Goal: Obtain resource: Download file/media

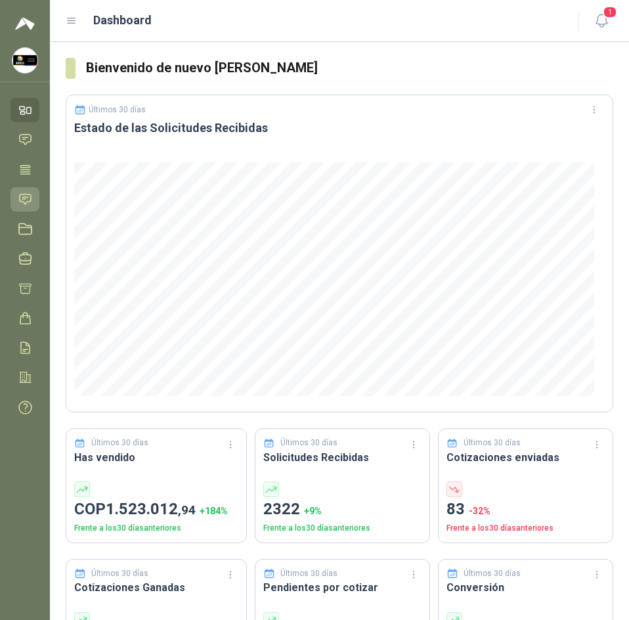
click at [25, 194] on icon at bounding box center [25, 199] width 11 height 11
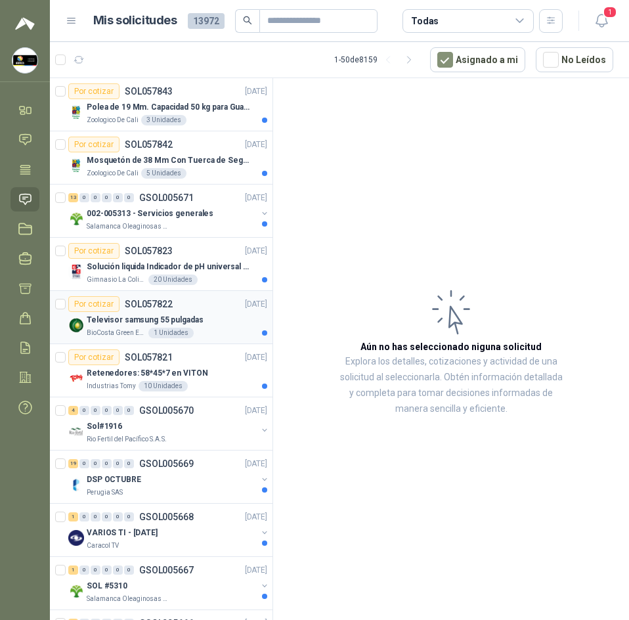
click at [222, 301] on div "Por cotizar SOL057822 26/09/25" at bounding box center [167, 304] width 199 height 16
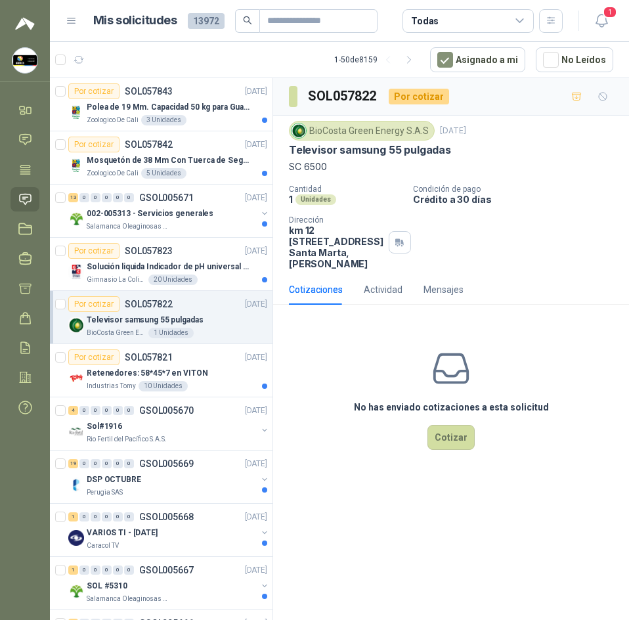
click at [390, 148] on p "Televisor samsung 55 pulgadas" at bounding box center [370, 150] width 162 height 14
click at [603, 22] on icon "button" at bounding box center [602, 20] width 16 height 16
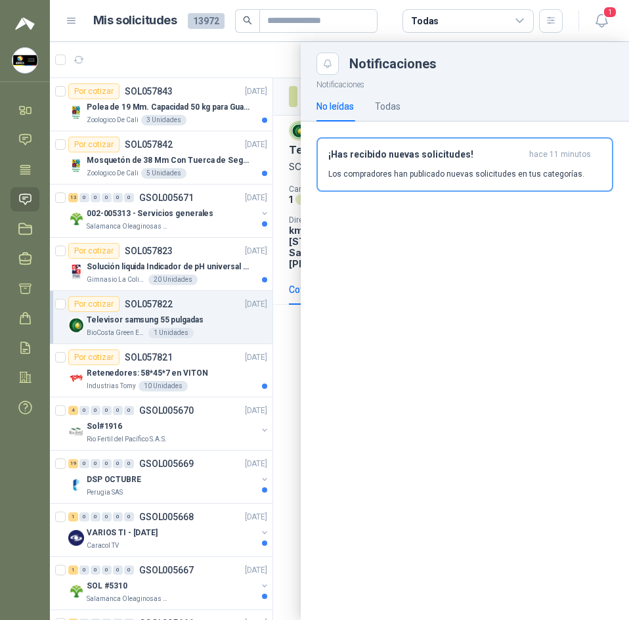
click at [275, 78] on div at bounding box center [339, 331] width 579 height 578
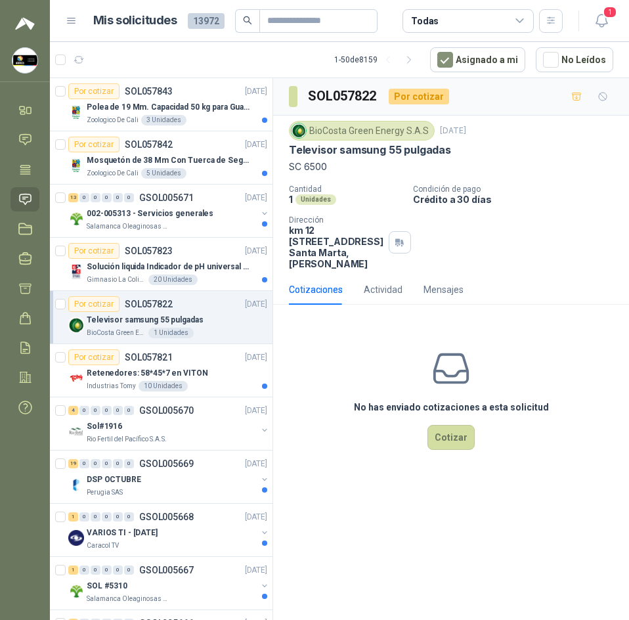
click at [377, 148] on p "Televisor samsung 55 pulgadas" at bounding box center [370, 150] width 162 height 14
click at [313, 171] on p "SC 6500" at bounding box center [451, 167] width 324 height 14
click at [311, 170] on p "SC 6500" at bounding box center [451, 167] width 324 height 14
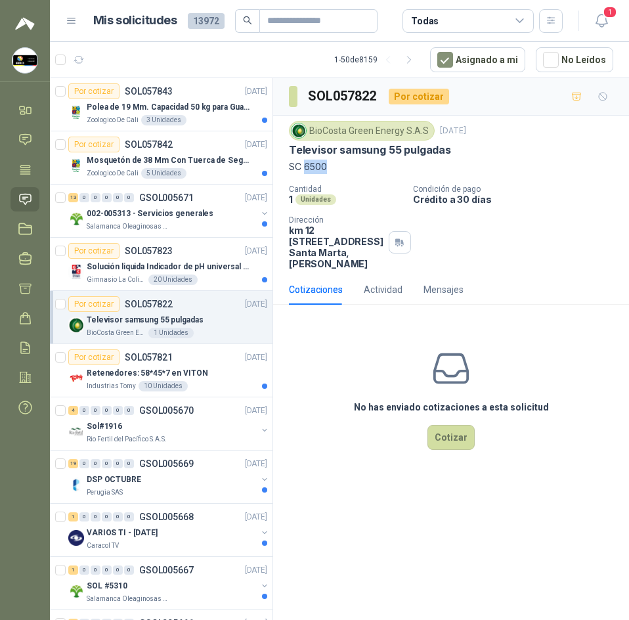
click at [311, 170] on p "SC 6500" at bounding box center [451, 167] width 324 height 14
click at [312, 166] on p "SC 6500" at bounding box center [451, 167] width 324 height 14
drag, startPoint x: 287, startPoint y: 150, endPoint x: 337, endPoint y: 174, distance: 55.5
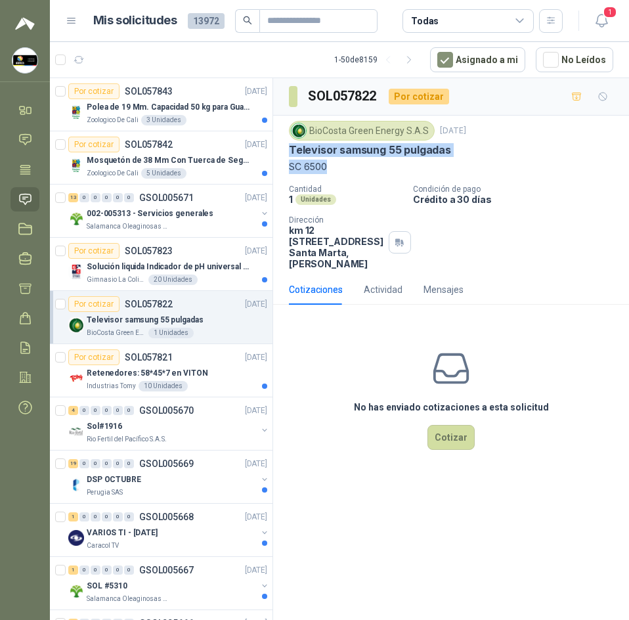
click at [337, 174] on div "BioCosta Green Energy S.A.S 26 sept, 2025 Televisor samsung 55 pulgadas SC 6500…" at bounding box center [451, 195] width 356 height 159
click at [601, 22] on icon "button" at bounding box center [602, 20] width 16 height 16
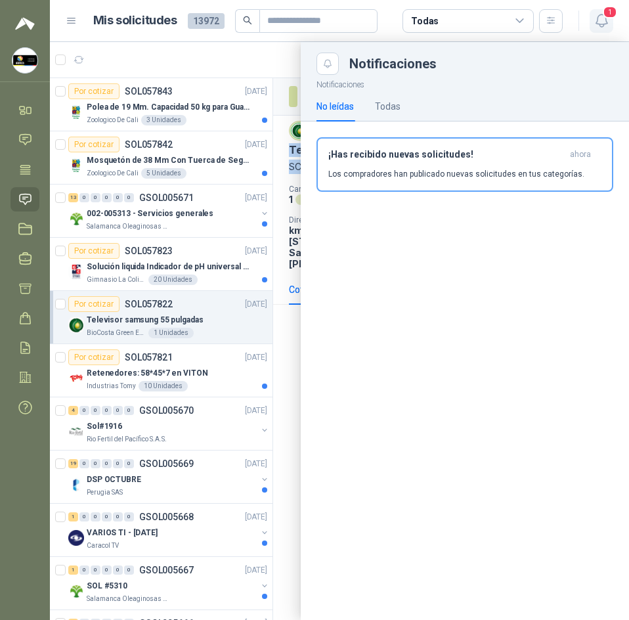
click at [594, 29] on button "1" at bounding box center [602, 21] width 24 height 24
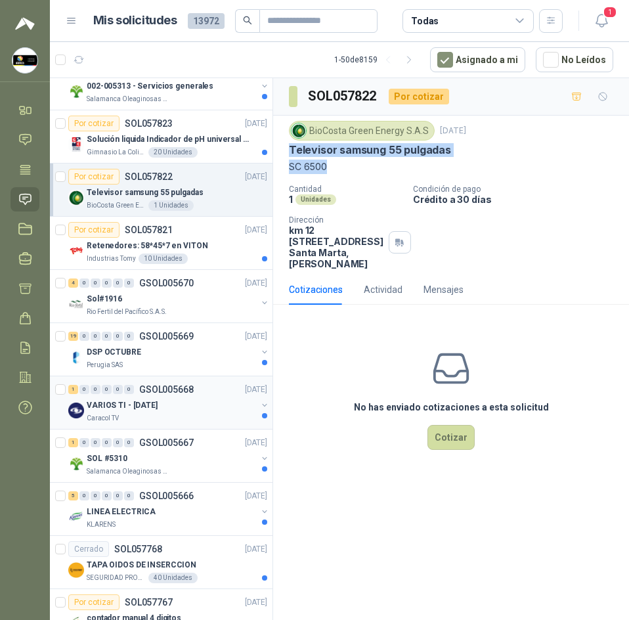
scroll to position [131, 0]
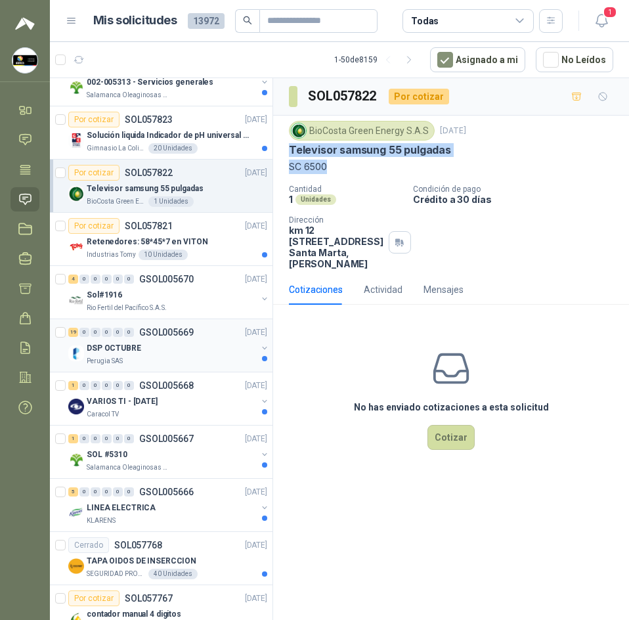
click at [126, 349] on p "DSP OCTUBRE" at bounding box center [114, 348] width 55 height 12
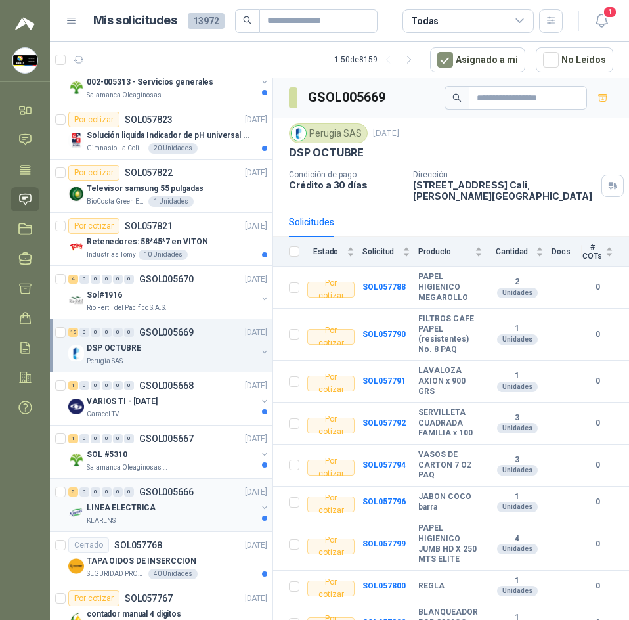
click at [149, 502] on p "LINEA ELECTRICA" at bounding box center [121, 508] width 69 height 12
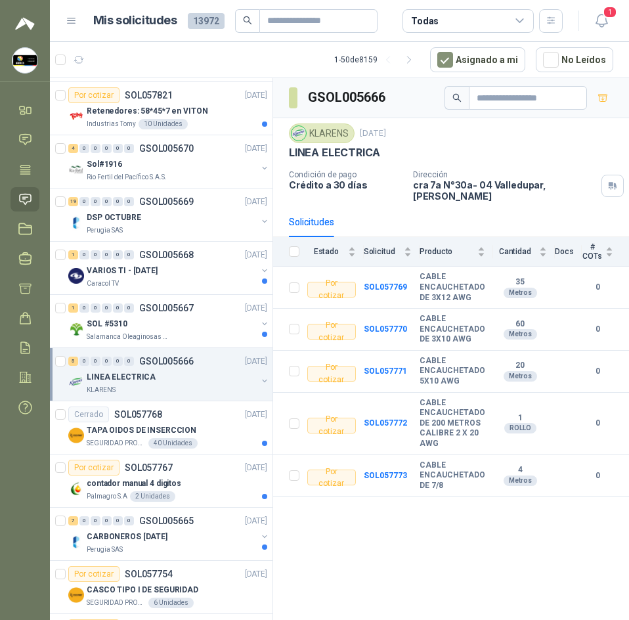
scroll to position [263, 0]
click at [194, 418] on div "Cerrado SOL057768 26/09/25" at bounding box center [167, 414] width 199 height 16
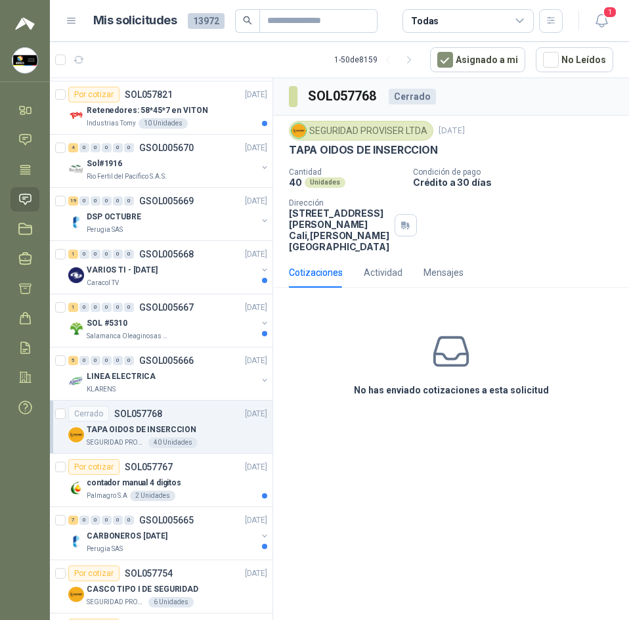
click at [388, 155] on p "TAPA OIDOS DE INSERCCION" at bounding box center [363, 150] width 149 height 14
copy p "TAPA OIDOS DE INSERCCION"
click at [192, 104] on p "Retenedores: 58*45*7 en VITON" at bounding box center [147, 110] width 121 height 12
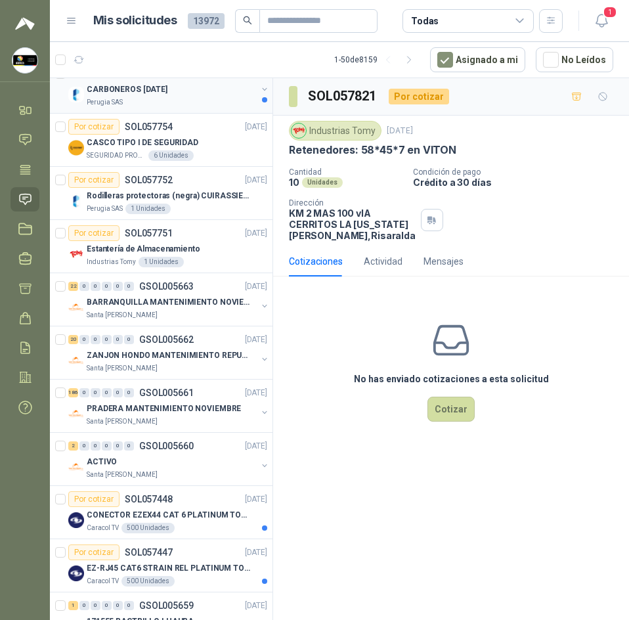
scroll to position [722, 0]
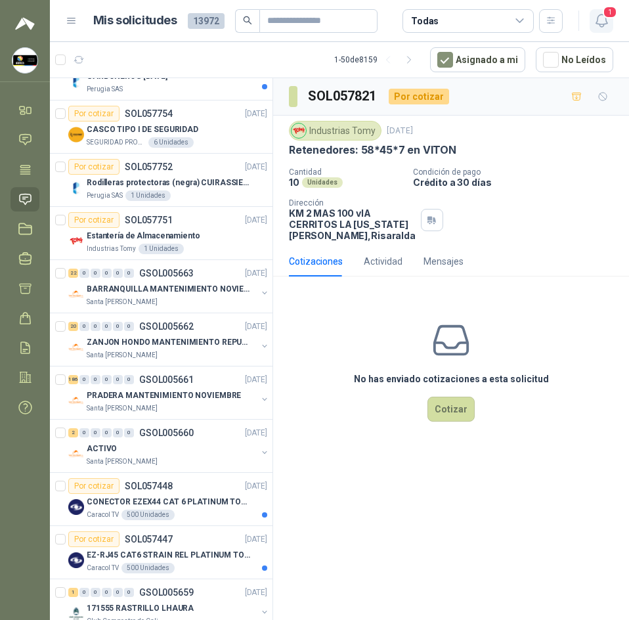
click at [596, 28] on icon "button" at bounding box center [602, 20] width 16 height 16
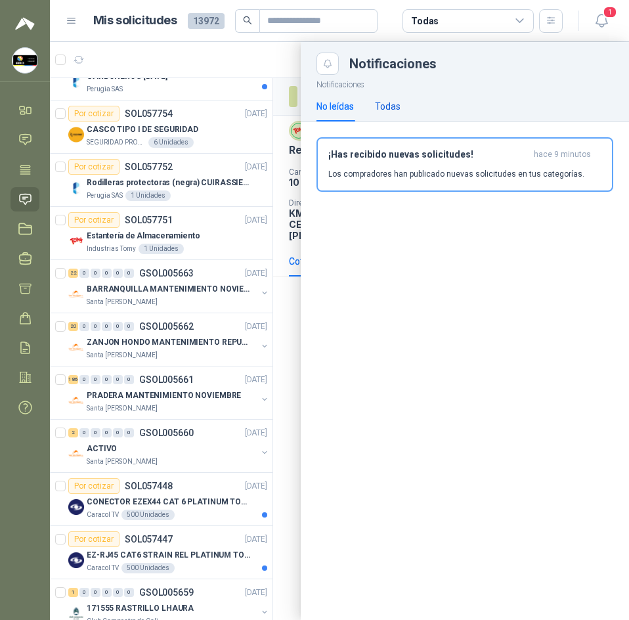
click at [378, 109] on div "Todas" at bounding box center [388, 106] width 26 height 14
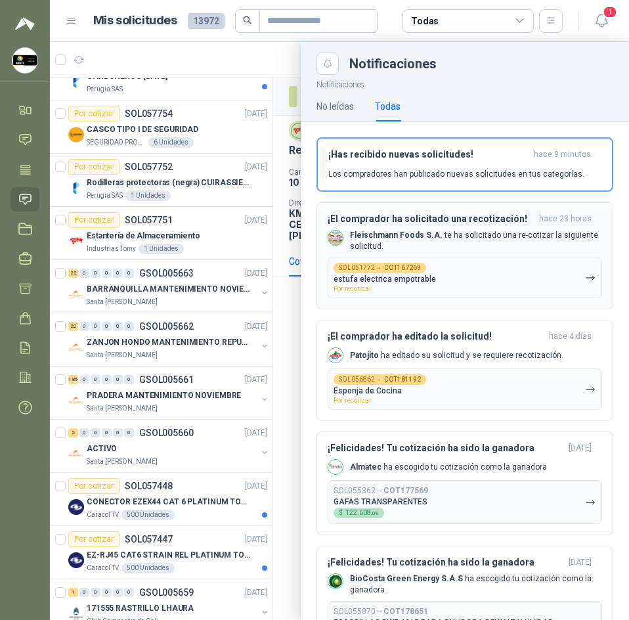
click at [477, 221] on h3 "¡El comprador ha solicitado una recotización!" at bounding box center [431, 218] width 206 height 11
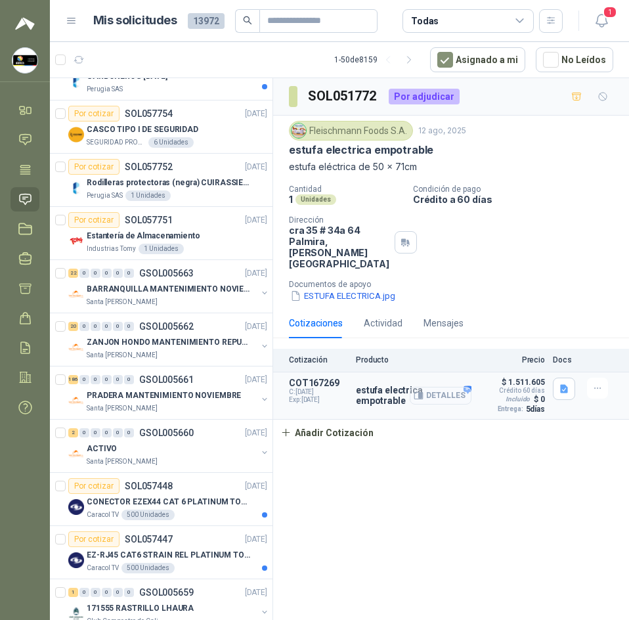
click at [441, 387] on button "Detalles" at bounding box center [441, 396] width 62 height 18
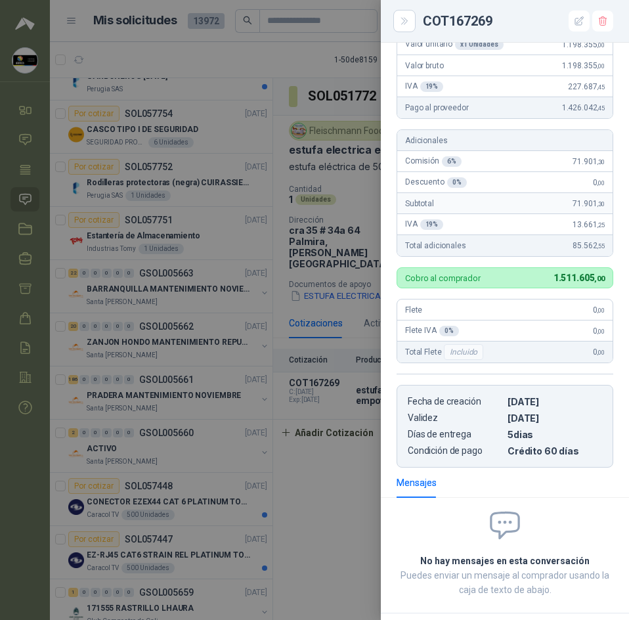
scroll to position [263, 0]
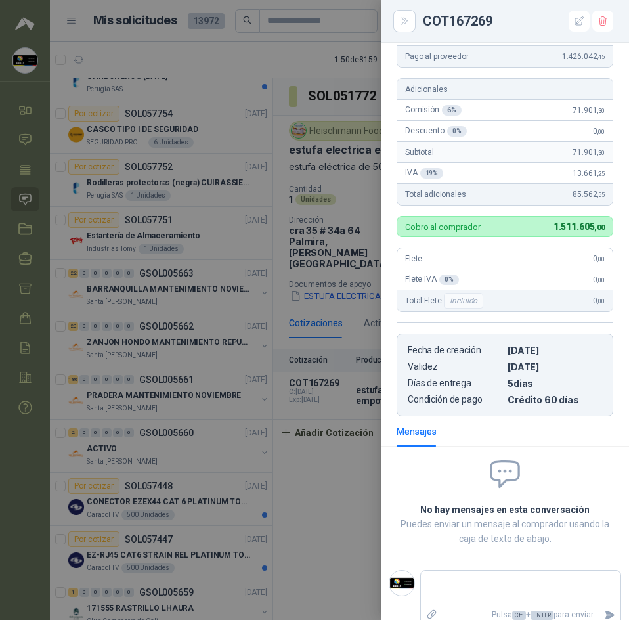
click at [263, 368] on div at bounding box center [314, 310] width 629 height 620
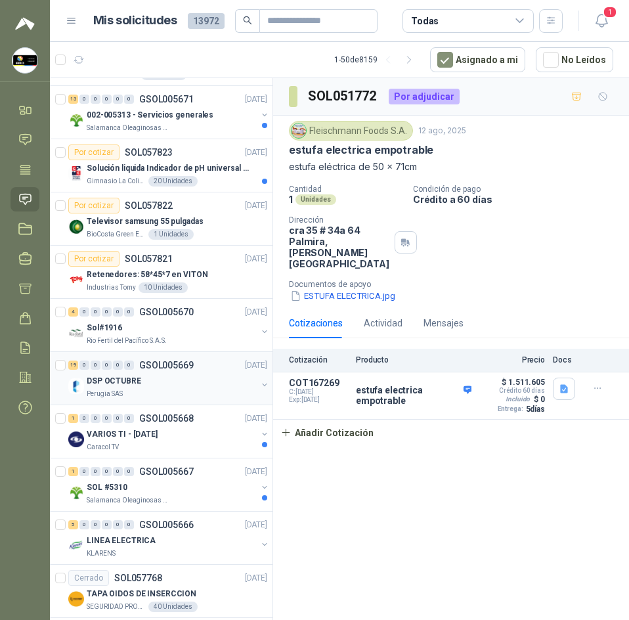
scroll to position [0, 0]
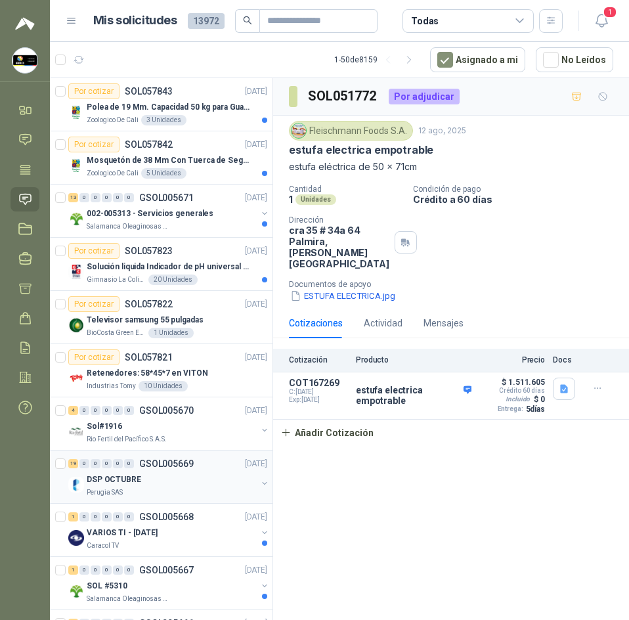
click at [172, 479] on div "DSP OCTUBRE" at bounding box center [172, 479] width 170 height 16
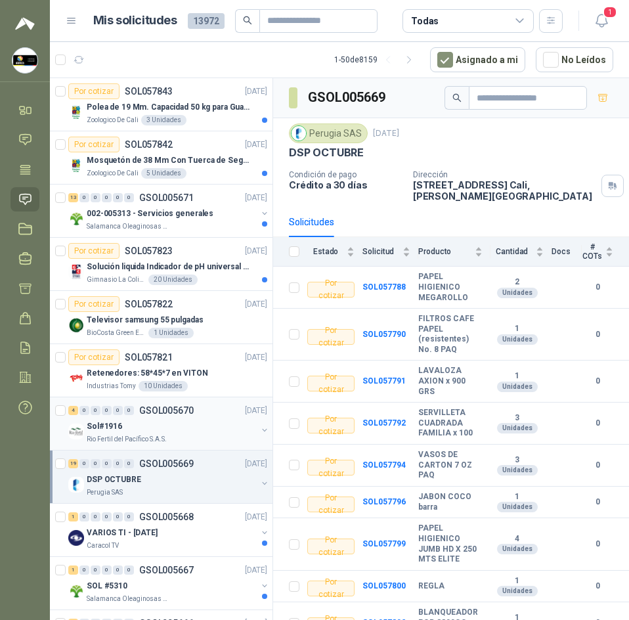
click at [211, 443] on div "Rio Fertil del Pacífico S.A.S." at bounding box center [172, 439] width 170 height 11
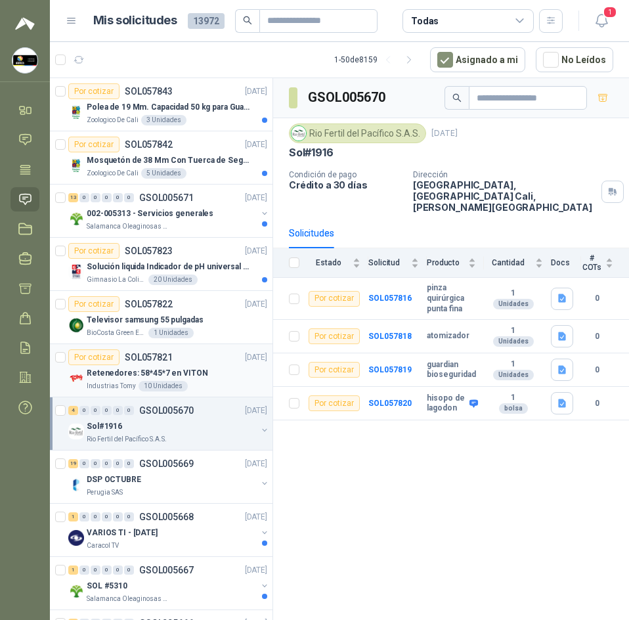
click at [202, 375] on div "Retenedores: 58*45*7 en VITON" at bounding box center [177, 373] width 181 height 16
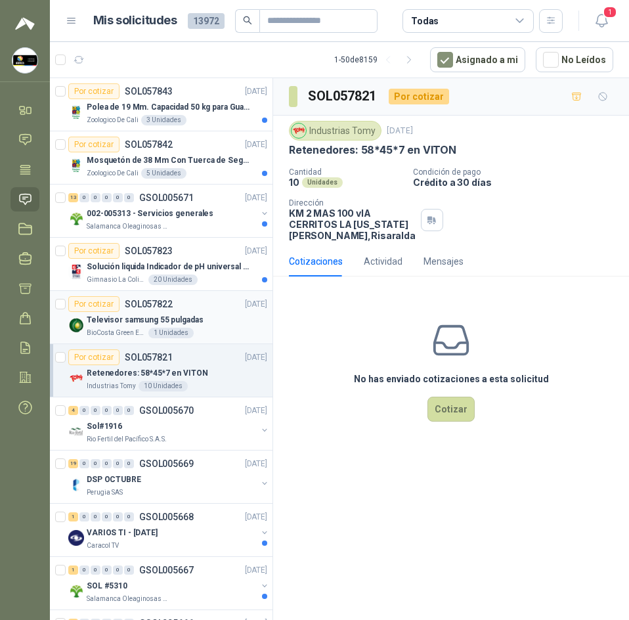
click at [212, 304] on div "Por cotizar SOL057822 26/09/25" at bounding box center [167, 304] width 199 height 16
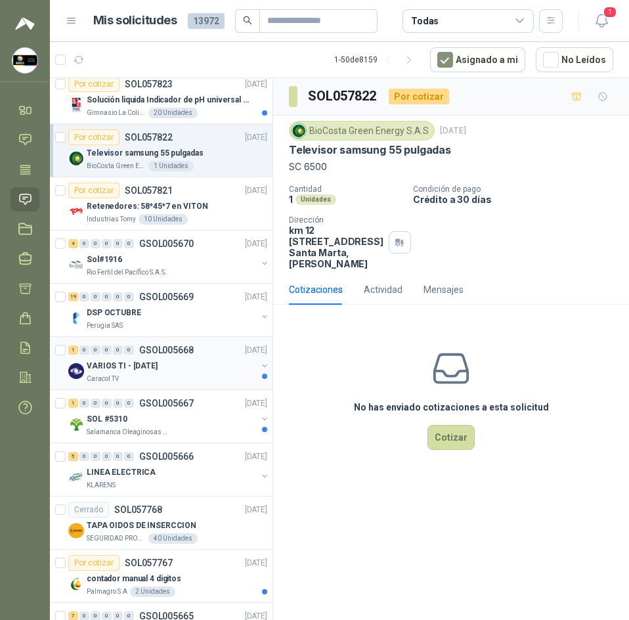
scroll to position [197, 0]
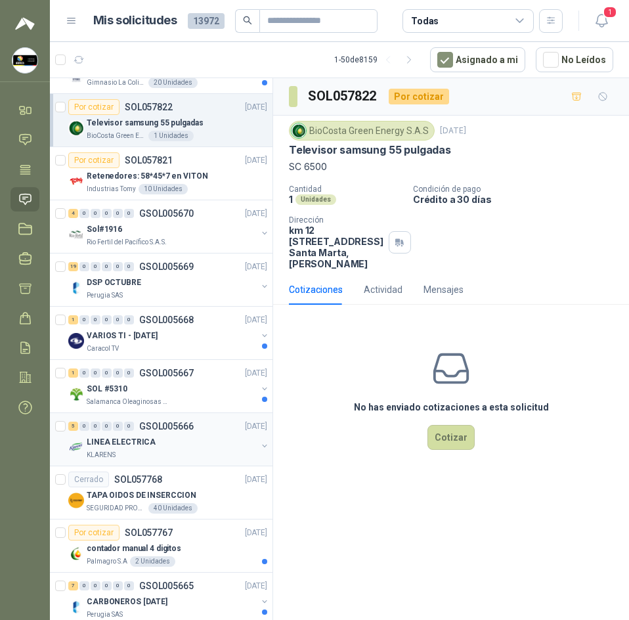
click at [221, 421] on div "5 0 0 0 0 0 GSOL005666 26/09/25" at bounding box center [169, 426] width 202 height 16
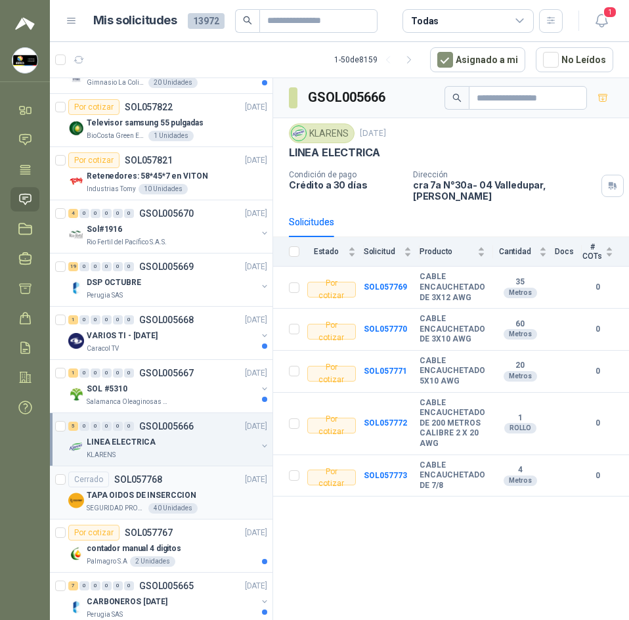
click at [198, 489] on div "TAPA OIDOS DE INSERCCION" at bounding box center [177, 495] width 181 height 16
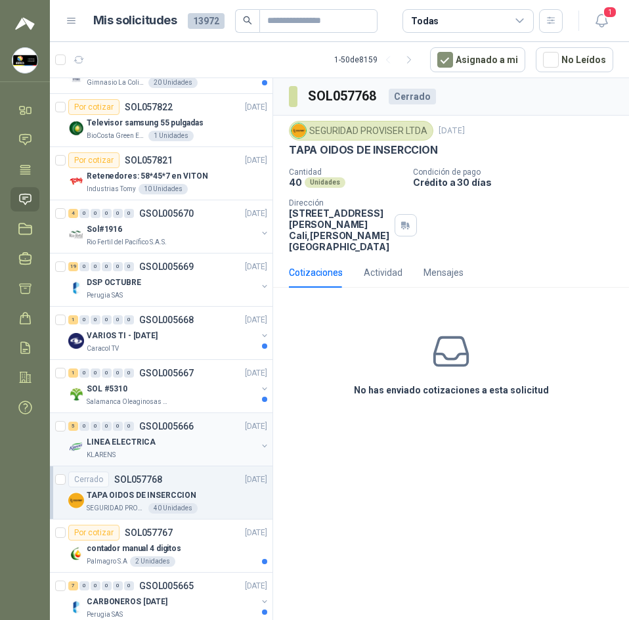
scroll to position [263, 0]
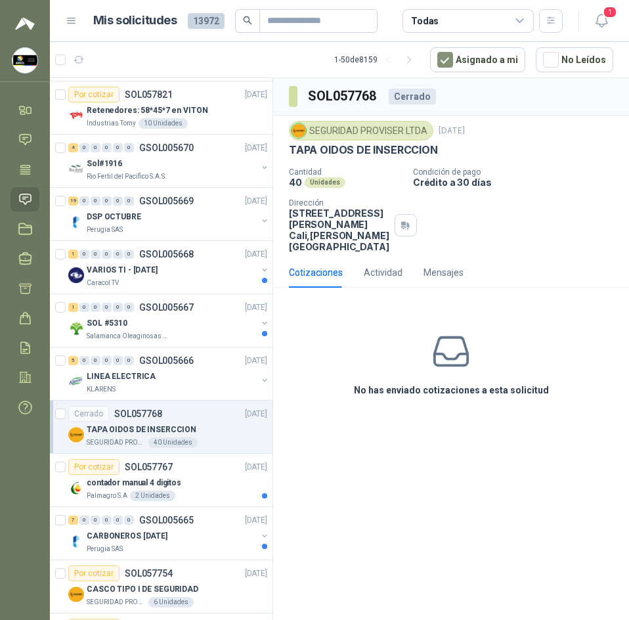
click at [384, 149] on p "TAPA OIDOS DE INSERCCION" at bounding box center [363, 150] width 149 height 14
copy p "TAPA OIDOS DE INSERCCION"
click at [366, 98] on h3 "SOL057768" at bounding box center [343, 96] width 70 height 20
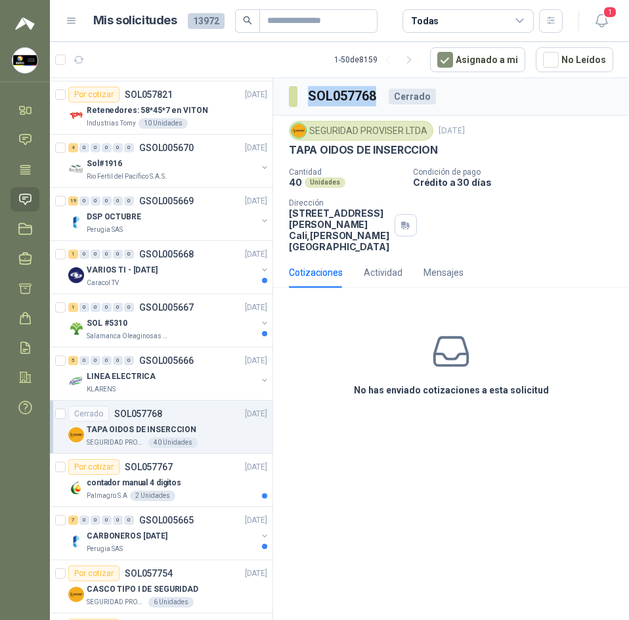
click at [366, 98] on h3 "SOL057768" at bounding box center [343, 96] width 70 height 20
click at [202, 424] on div "TAPA OIDOS DE INSERCCION" at bounding box center [177, 430] width 181 height 16
click at [481, 352] on div "No has enviado cotizaciones a esta solicitud" at bounding box center [451, 364] width 356 height 132
click at [84, 62] on icon "button" at bounding box center [79, 60] width 11 height 11
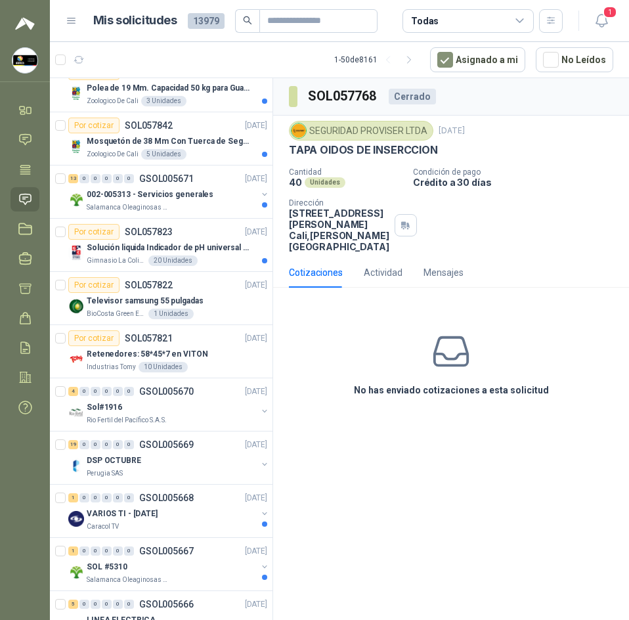
scroll to position [106, 0]
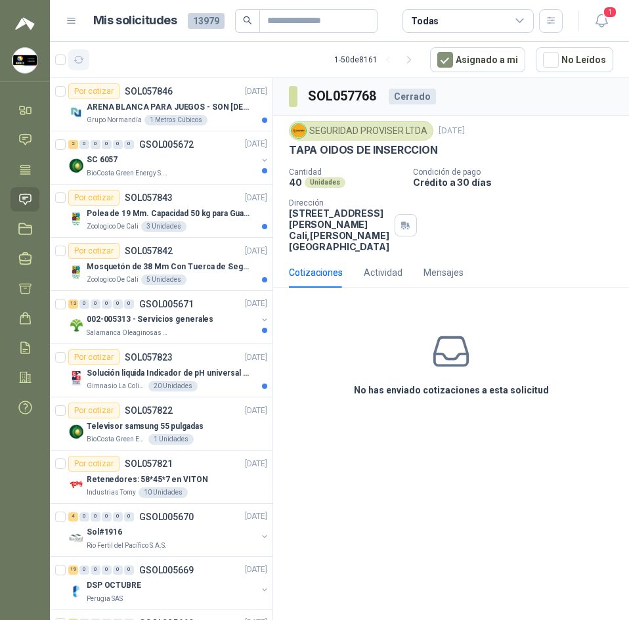
click at [83, 64] on icon "button" at bounding box center [79, 60] width 11 height 11
click at [102, 164] on p "SC 6057" at bounding box center [102, 160] width 31 height 12
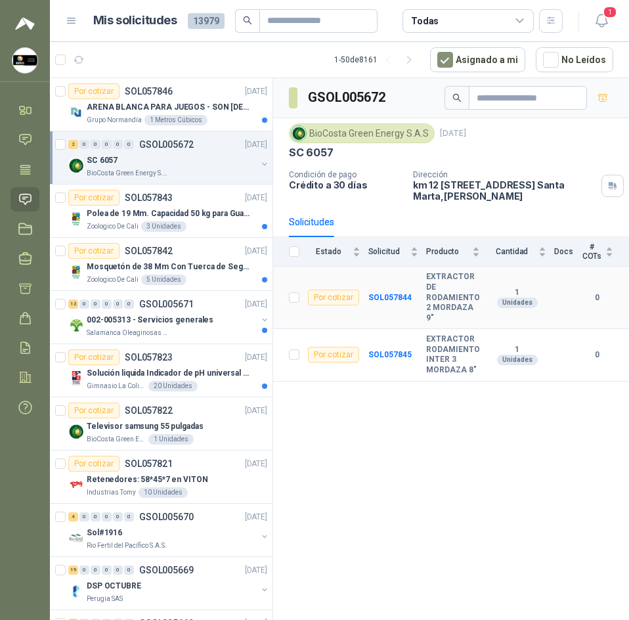
click at [451, 276] on b "EXTRACTOR DE RODAMIENTO 2 MORDAZA 9"" at bounding box center [453, 297] width 54 height 51
click at [471, 456] on div "GSOL005672 BioCosta Green Energy S.A.S 26 sept, 2025 SC 6057 Condición de pago …" at bounding box center [451, 351] width 356 height 546
click at [598, 12] on button "1" at bounding box center [602, 21] width 24 height 24
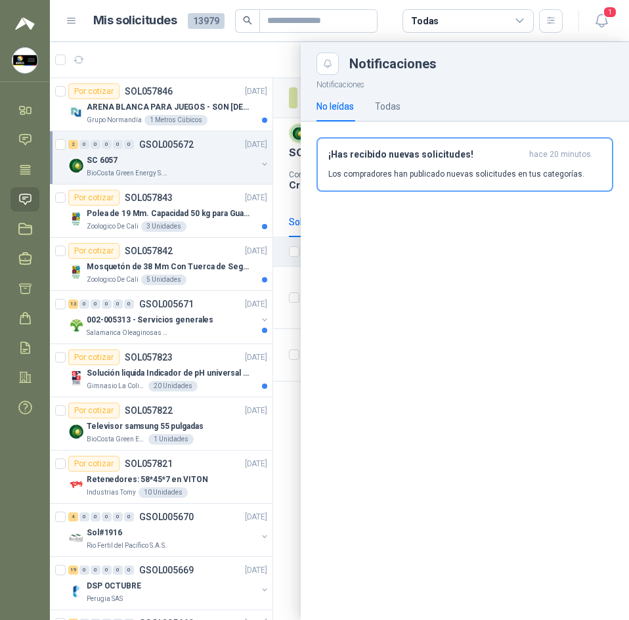
click at [215, 41] on header "Mis solicitudes 13979 Todas 1" at bounding box center [339, 21] width 579 height 42
click at [247, 43] on div at bounding box center [339, 331] width 579 height 578
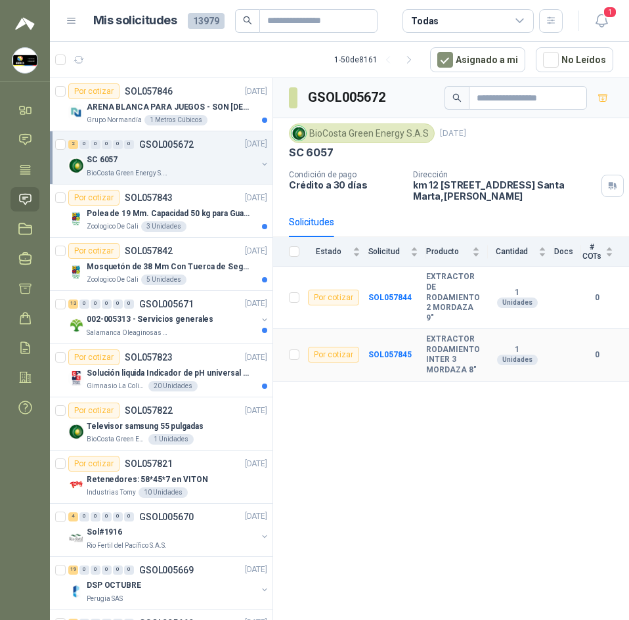
click at [454, 338] on b "EXTRACTOR RODAMIENTO INTER 3 MORDAZA 8"" at bounding box center [453, 354] width 54 height 41
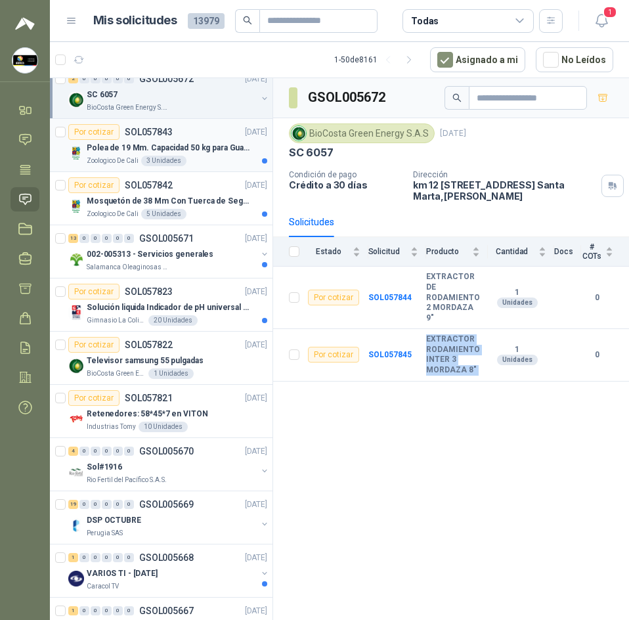
click at [198, 154] on p "Polea de 19 Mm. Capacidad 50 kg para Guaya. Cable O [GEOGRAPHIC_DATA]" at bounding box center [169, 148] width 164 height 12
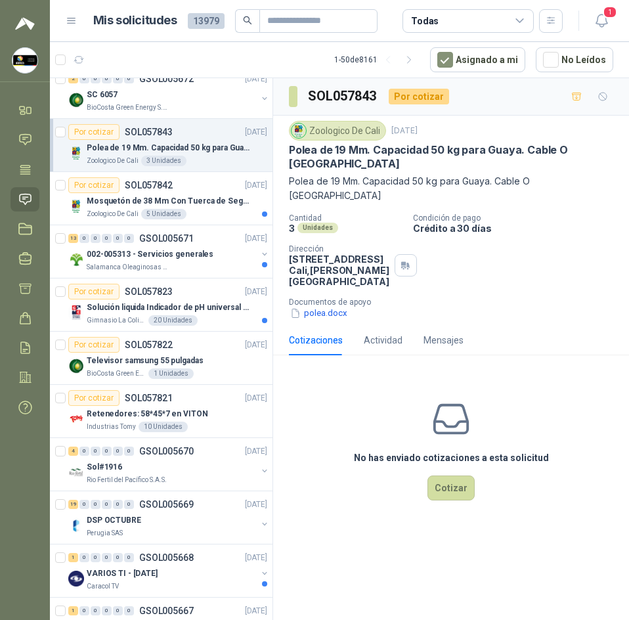
click at [320, 150] on p "Polea de 19 Mm. Capacidad 50 kg para Guaya. Cable O [GEOGRAPHIC_DATA]" at bounding box center [451, 157] width 324 height 28
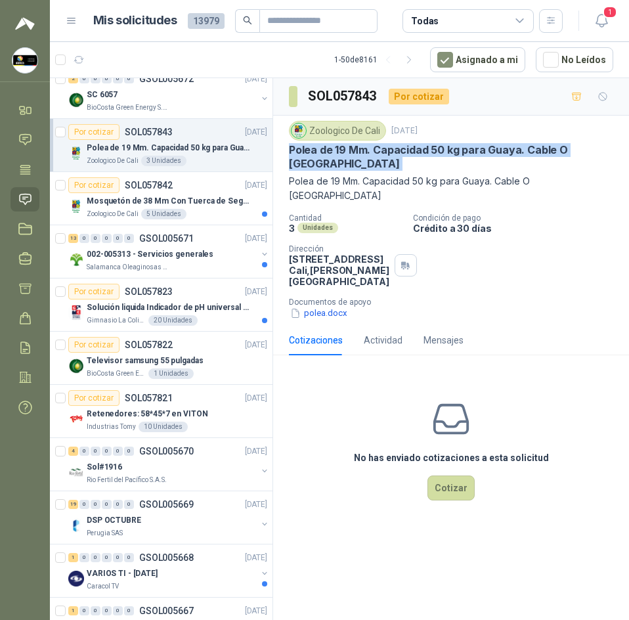
click at [320, 150] on p "Polea de 19 Mm. Capacidad 50 kg para Guaya. Cable O [GEOGRAPHIC_DATA]" at bounding box center [451, 157] width 324 height 28
click at [190, 147] on p "Polea de 19 Mm. Capacidad 50 kg para Guaya. Cable O [GEOGRAPHIC_DATA]" at bounding box center [169, 148] width 164 height 12
click at [175, 181] on div "Por cotizar SOL057842 26/09/25" at bounding box center [167, 185] width 199 height 16
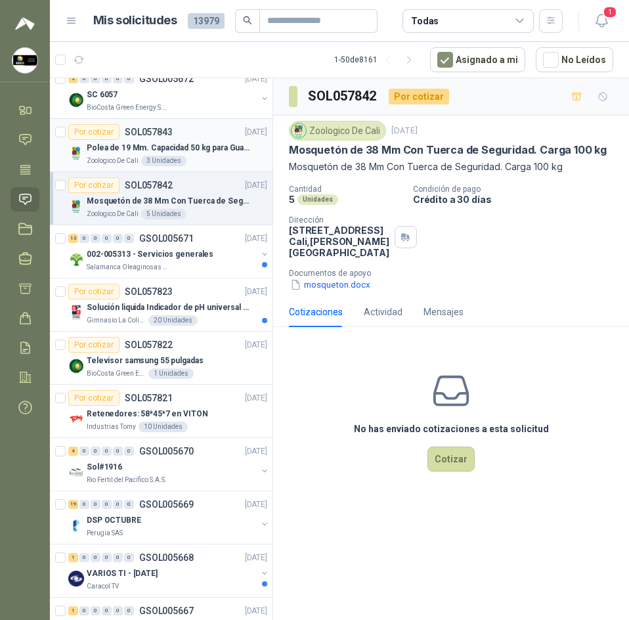
click at [206, 160] on div "Zoologico De Cali 3 Unidades" at bounding box center [177, 161] width 181 height 11
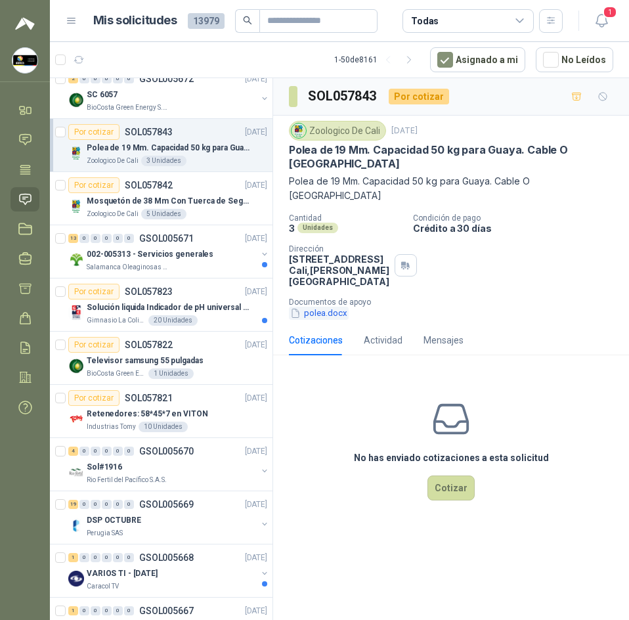
click at [316, 307] on button "polea.docx" at bounding box center [319, 314] width 60 height 14
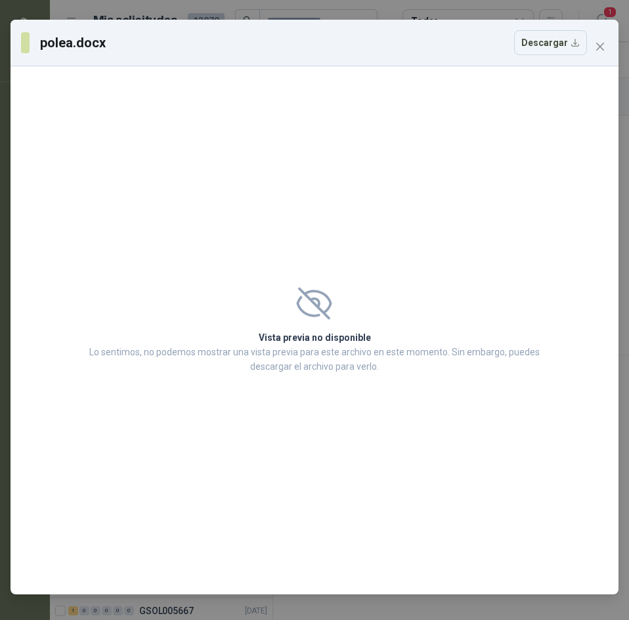
click at [307, 326] on div "Vista previa no disponible Lo sentimos, no podemos mostrar una vista previa par…" at bounding box center [315, 330] width 490 height 118
click at [538, 37] on button "Descargar" at bounding box center [550, 42] width 73 height 25
click at [605, 35] on div "polea.docx Descargar" at bounding box center [314, 42] width 587 height 25
click at [605, 44] on icon "close" at bounding box center [600, 46] width 11 height 11
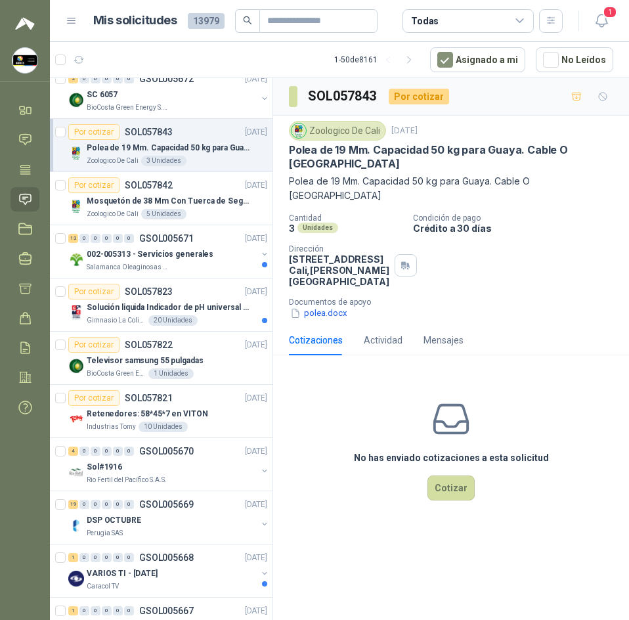
click at [211, 137] on div "Por cotizar SOL057843 26/09/25" at bounding box center [167, 132] width 199 height 16
click at [177, 203] on p "Mosquetón de 38 Mm Con Tuerca de Seguridad. Carga 100 kg" at bounding box center [169, 201] width 164 height 12
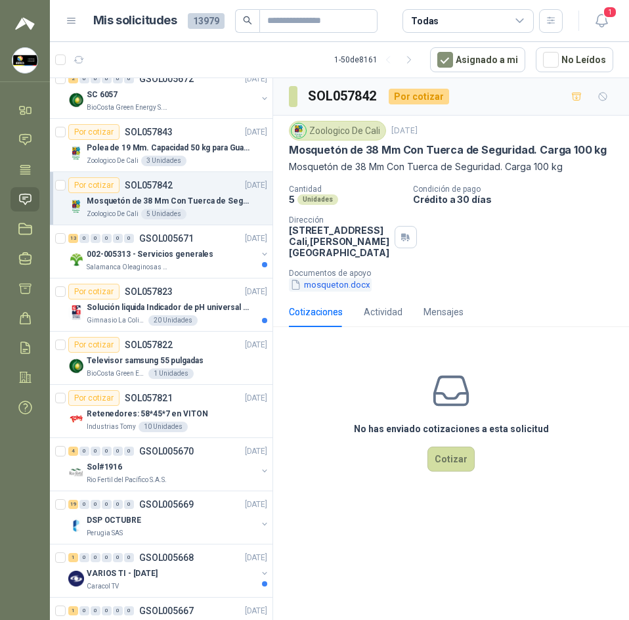
click at [321, 286] on button "mosqueton.docx" at bounding box center [330, 285] width 83 height 14
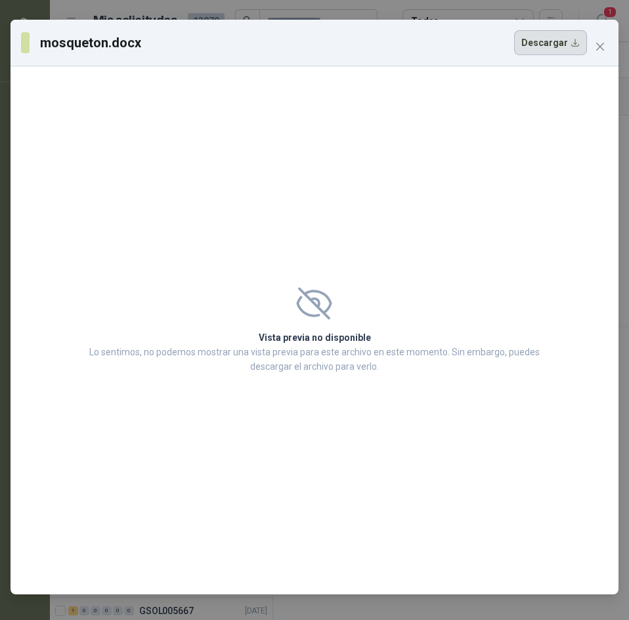
click at [531, 41] on button "Descargar" at bounding box center [550, 42] width 73 height 25
click at [431, 18] on div "mosqueton.docx Descargar Vista previa no disponible Lo sentimos, no podemos mos…" at bounding box center [314, 310] width 629 height 620
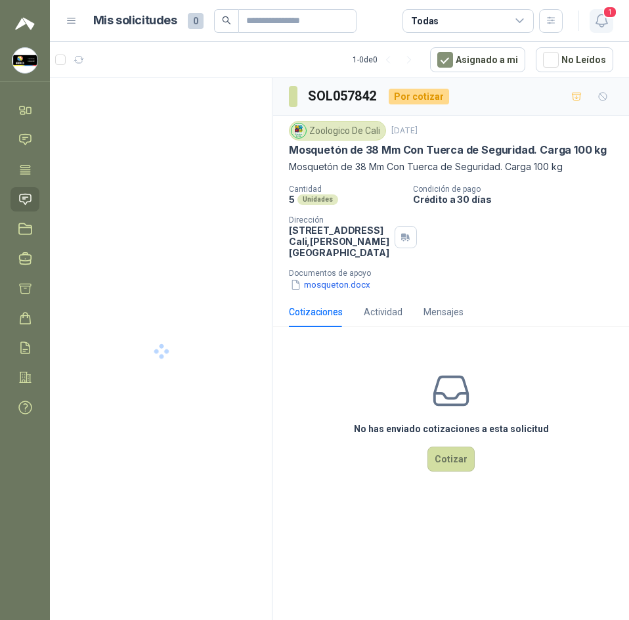
click at [612, 27] on button "1" at bounding box center [602, 21] width 24 height 24
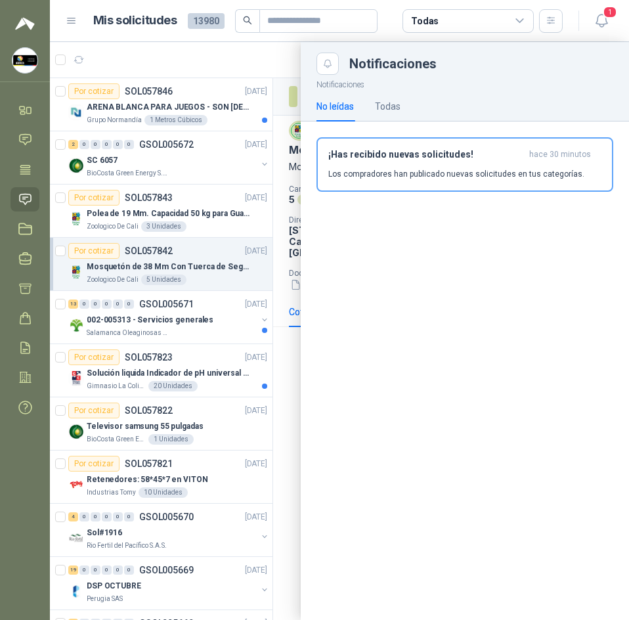
click at [248, 47] on div at bounding box center [339, 331] width 579 height 578
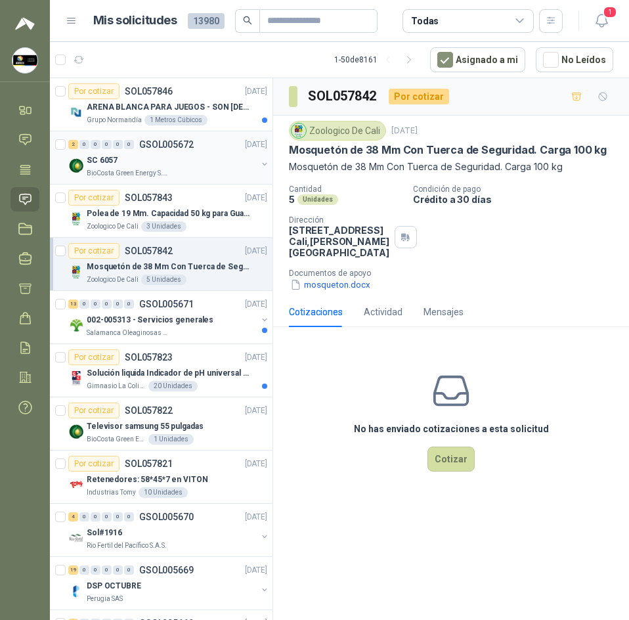
click at [167, 158] on div "SC 6057" at bounding box center [172, 160] width 170 height 16
